Goal: Transaction & Acquisition: Purchase product/service

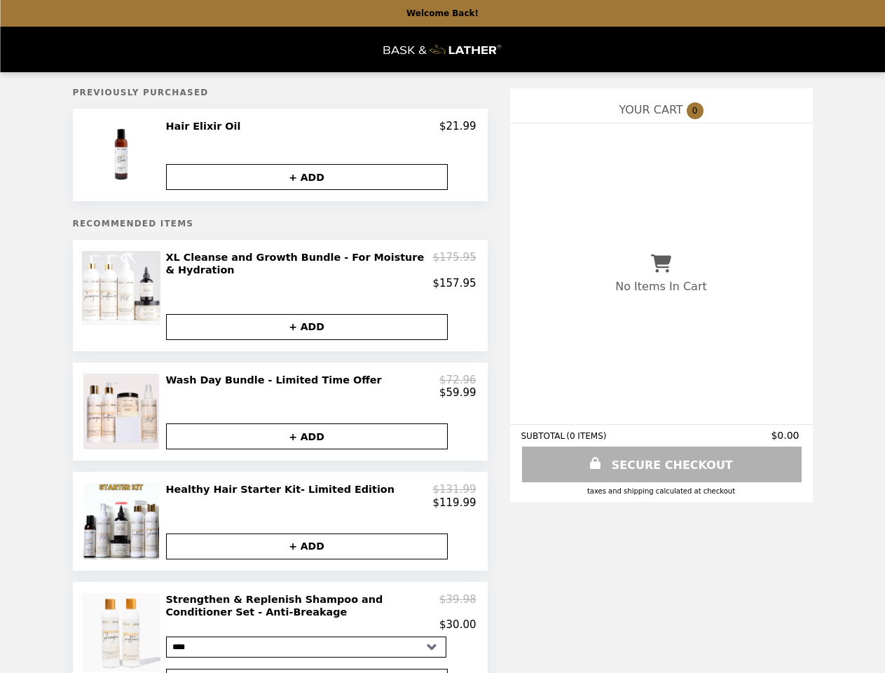
click at [123, 156] on img at bounding box center [123, 155] width 74 height 70
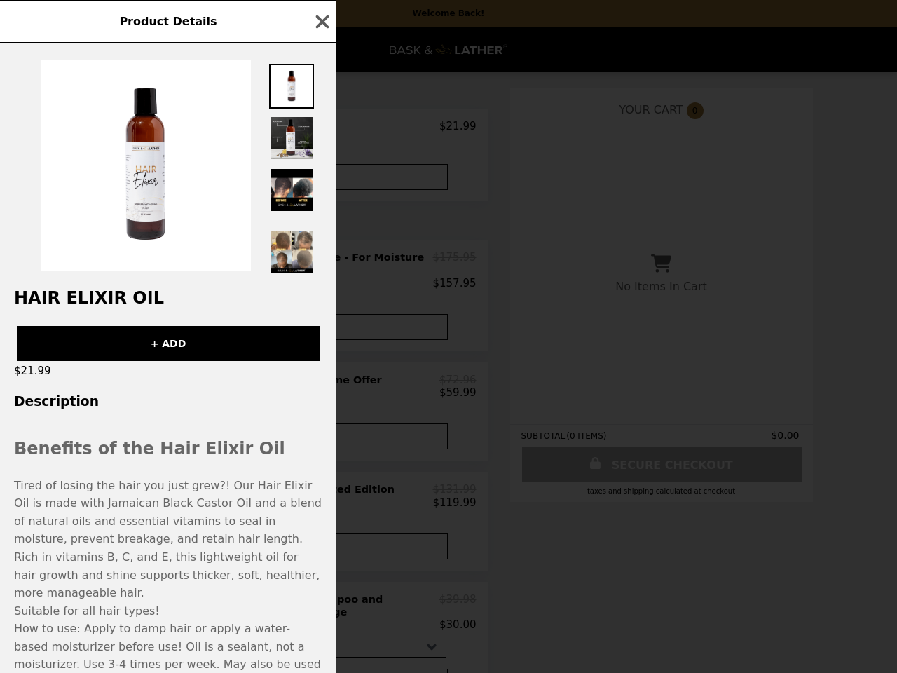
click at [321, 128] on div "Product Details Hair Elixir Oil + ADD $21.99 Description Benefits of the Hair E…" at bounding box center [448, 336] width 897 height 673
click at [307, 178] on img at bounding box center [291, 189] width 45 height 45
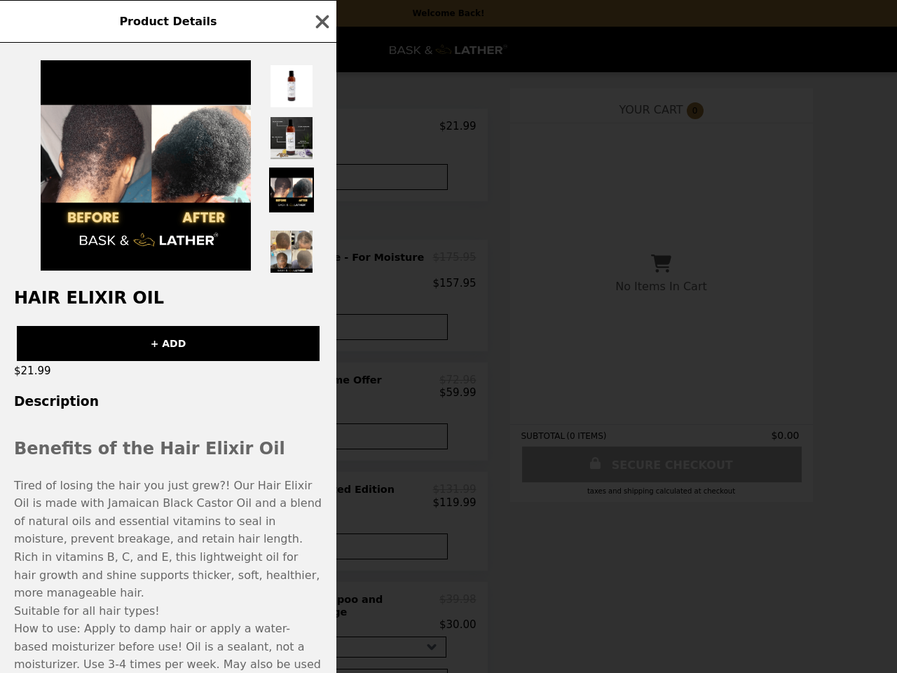
click at [123, 294] on h2 "Hair Elixir Oil" at bounding box center [168, 298] width 336 height 20
click at [321, 268] on div "Product Details Hair Elixir Oil + ADD $21.99 Description Benefits of the Hair E…" at bounding box center [448, 336] width 897 height 673
click at [307, 320] on div "+ ADD" at bounding box center [168, 338] width 336 height 46
click at [123, 407] on img at bounding box center [122, 412] width 79 height 76
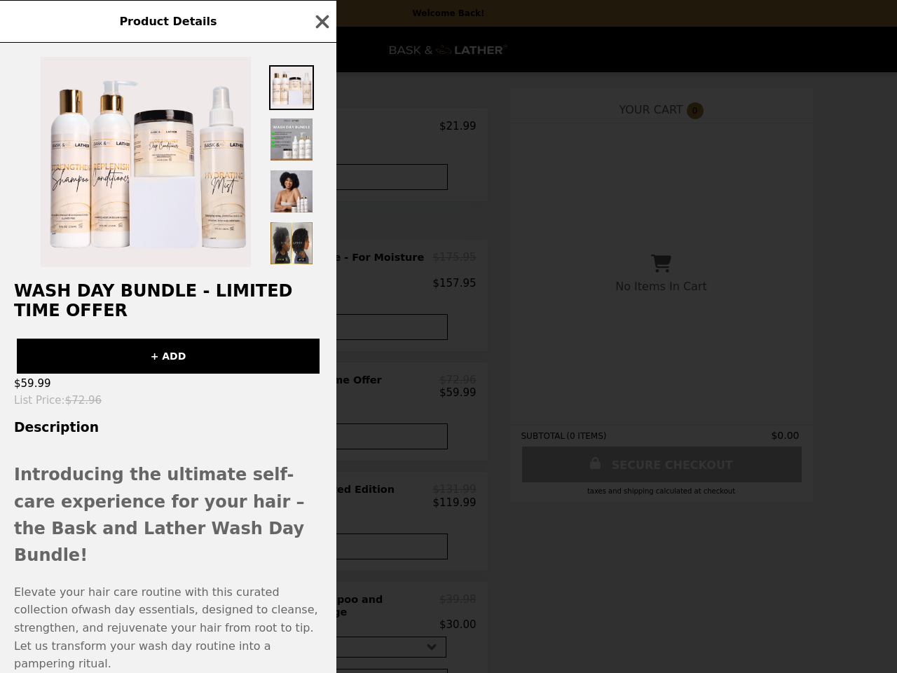
click at [321, 381] on div "Product Details Wash Day Bundle - Limited Time Offer + ADD $59.99 List Price : …" at bounding box center [448, 336] width 897 height 673
click at [307, 434] on h3 "Description" at bounding box center [168, 427] width 336 height 15
click at [123, 521] on strong "Introducing the ultimate self-care experience for your hair – the Bask and Lath…" at bounding box center [159, 515] width 291 height 100
